Goal: Check status

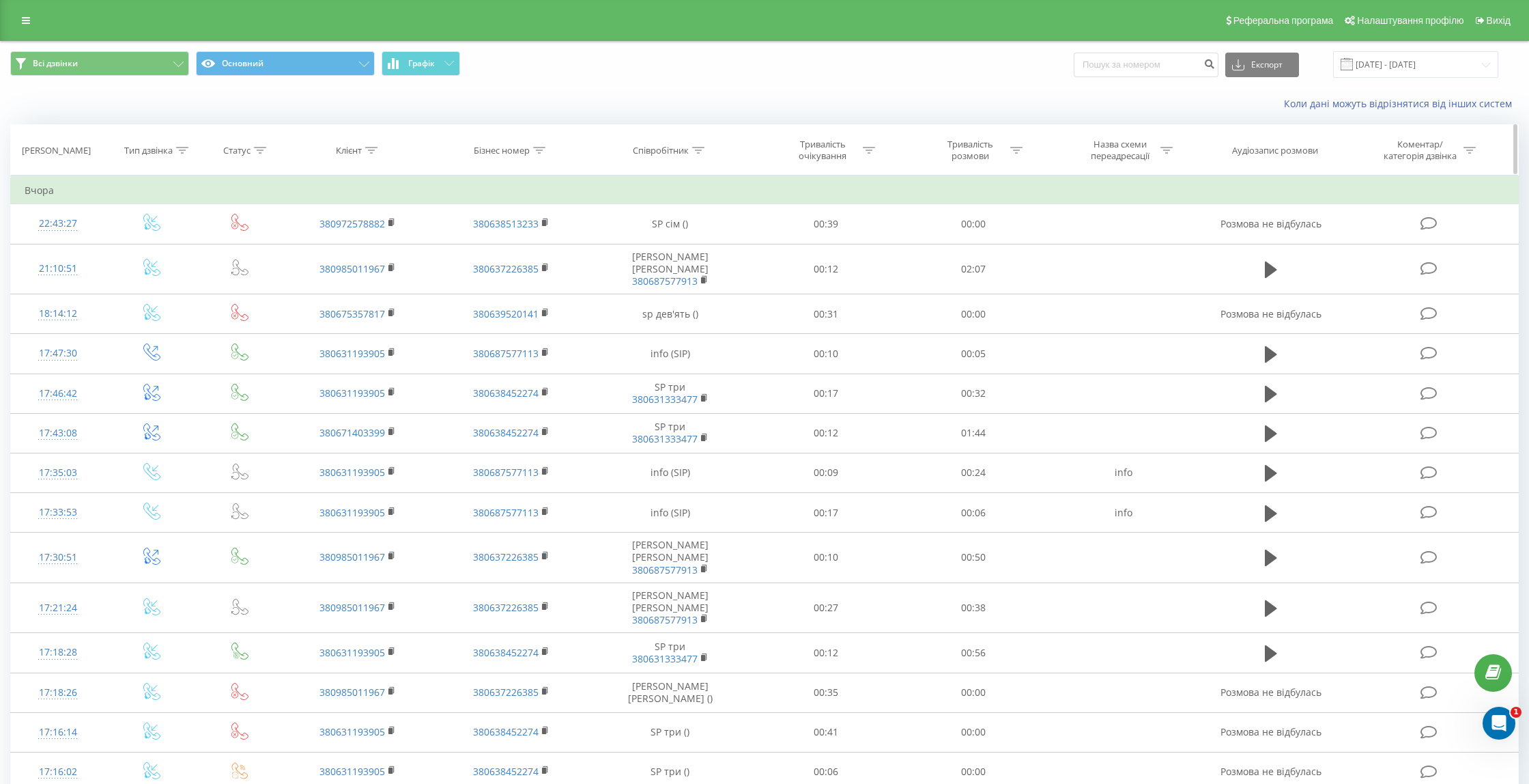
click at [79, 157] on th "[PERSON_NAME]" at bounding box center [59, 150] width 94 height 51
click at [1490, 62] on input "[DATE] - [DATE]" at bounding box center [1415, 65] width 165 height 26
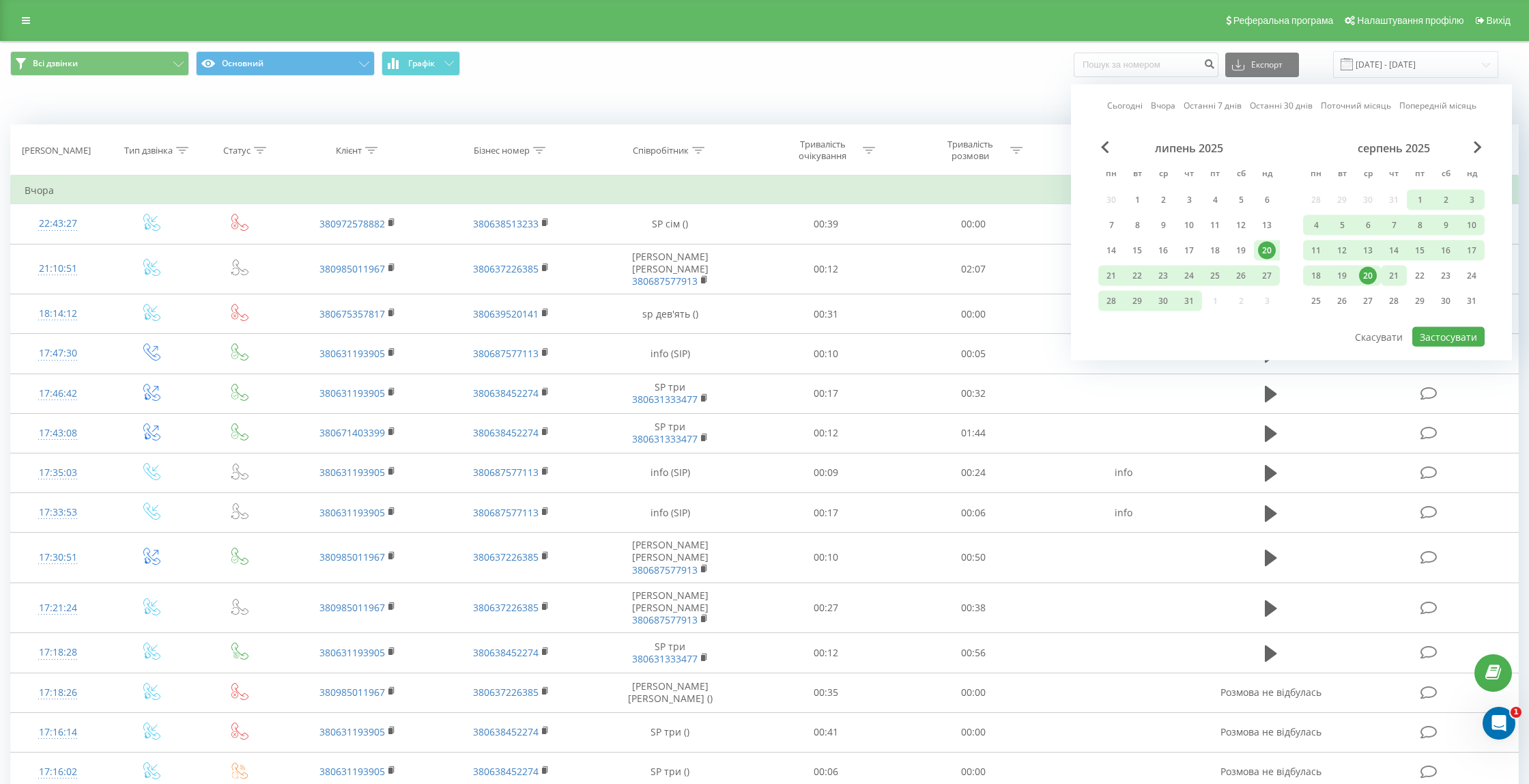
click at [1396, 277] on div "21" at bounding box center [1394, 276] width 17 height 17
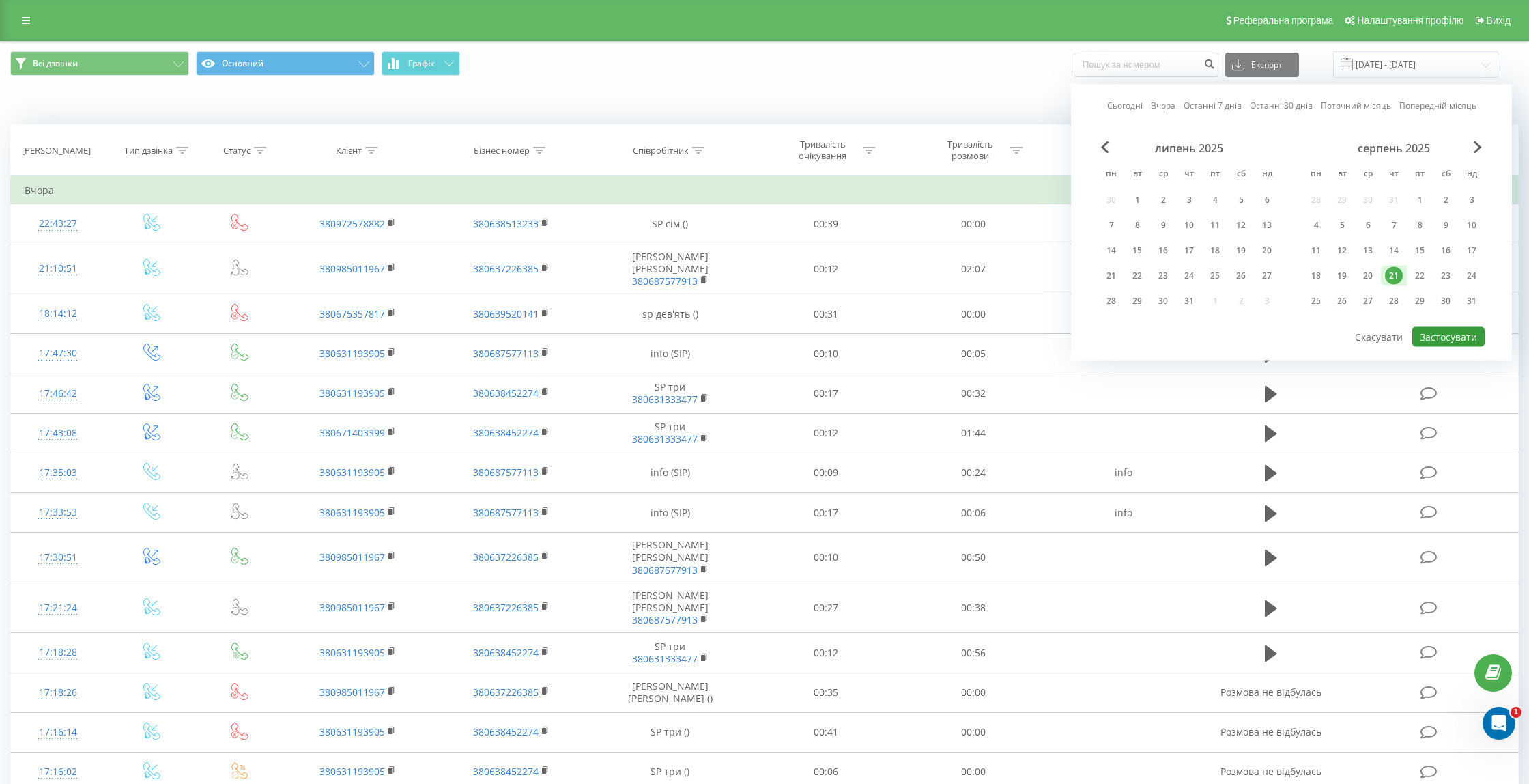
click at [1448, 336] on button "Застосувати" at bounding box center [1449, 337] width 72 height 20
type input "[DATE] - [DATE]"
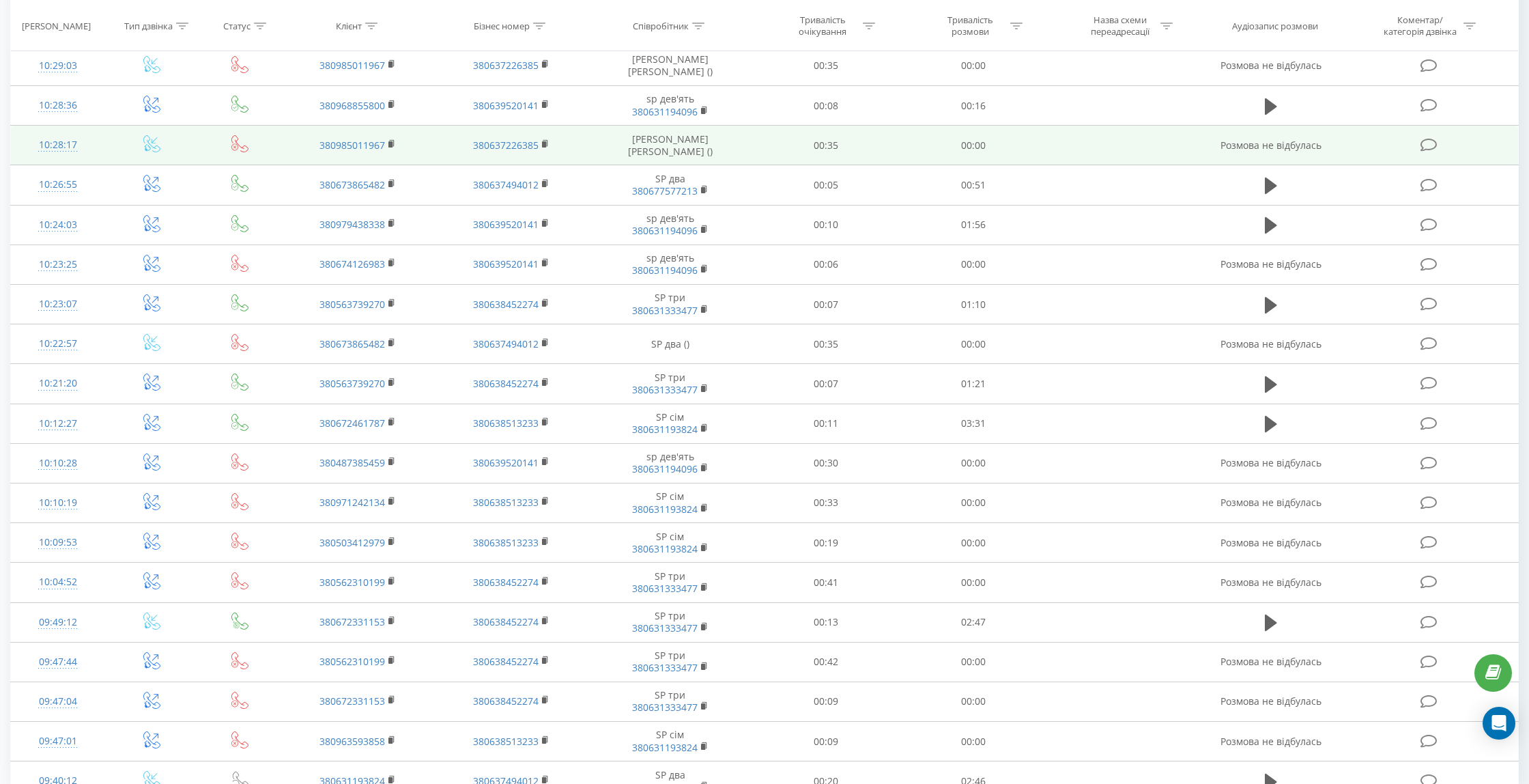
scroll to position [464, 0]
